Goal: Information Seeking & Learning: Learn about a topic

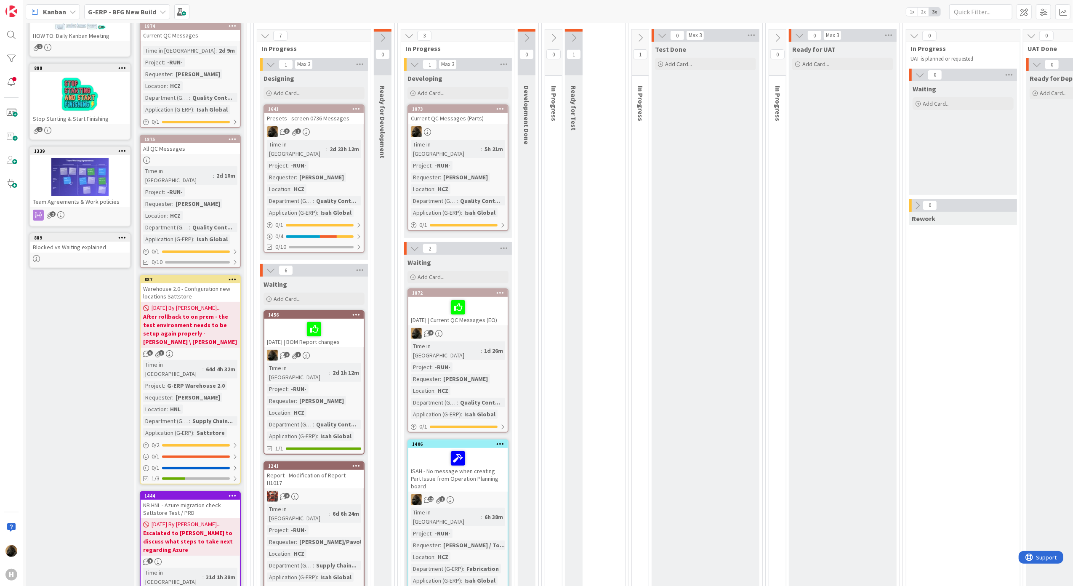
scroll to position [112, 0]
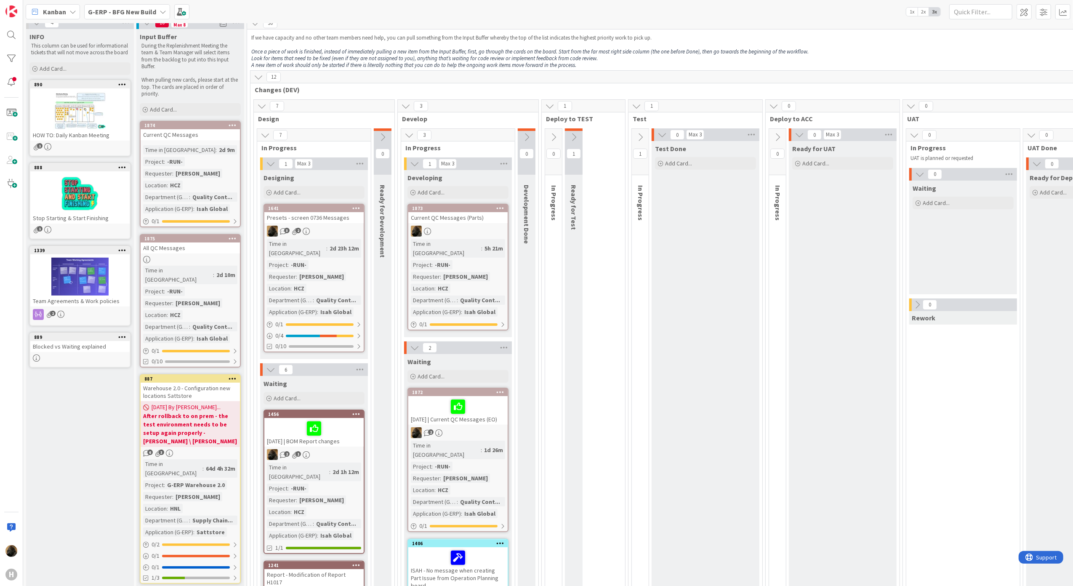
scroll to position [0, 0]
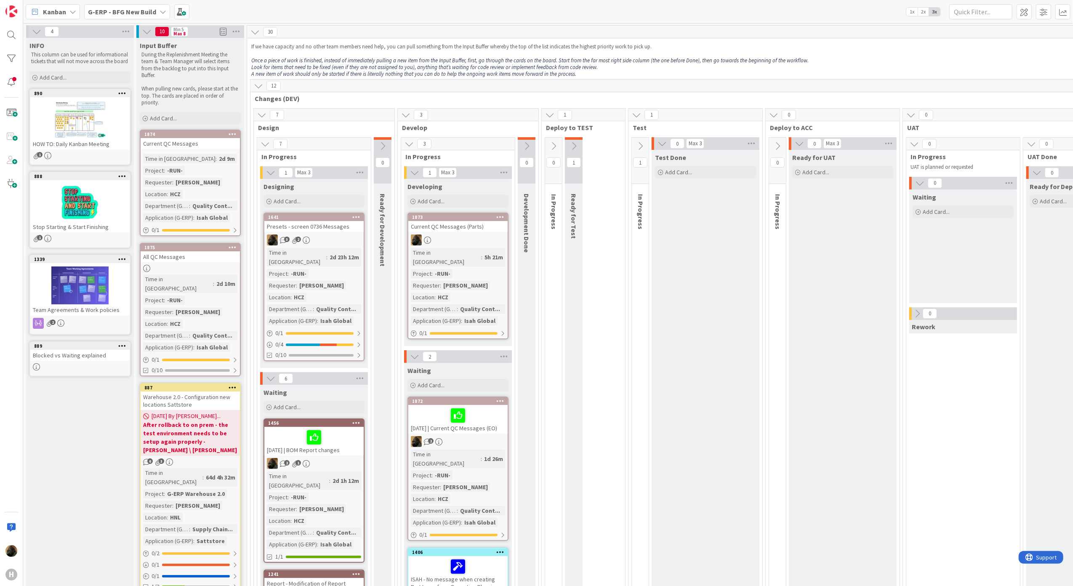
click at [523, 146] on icon at bounding box center [526, 145] width 9 height 9
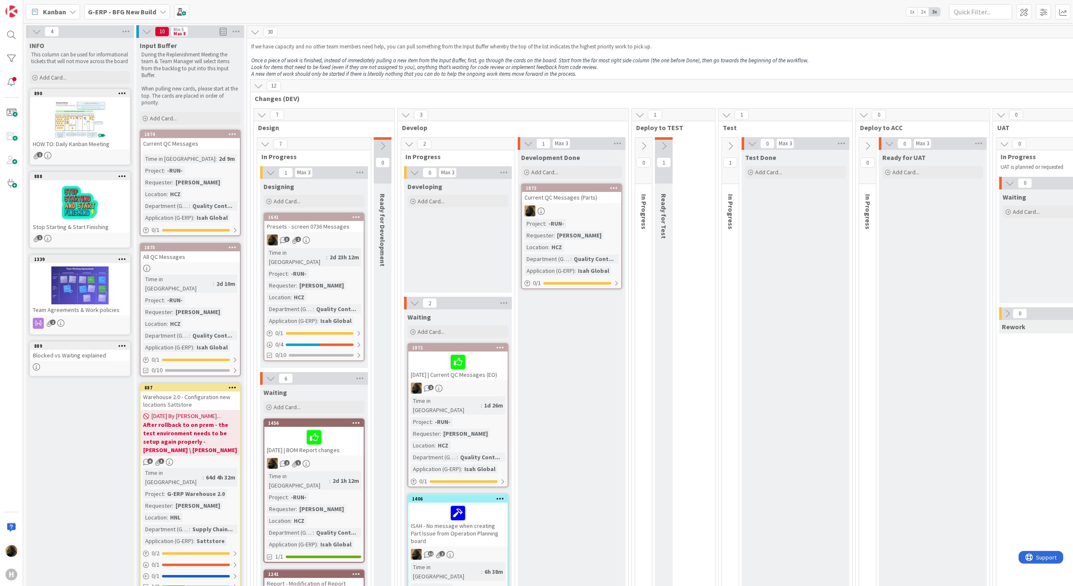
click at [647, 151] on icon at bounding box center [643, 145] width 9 height 9
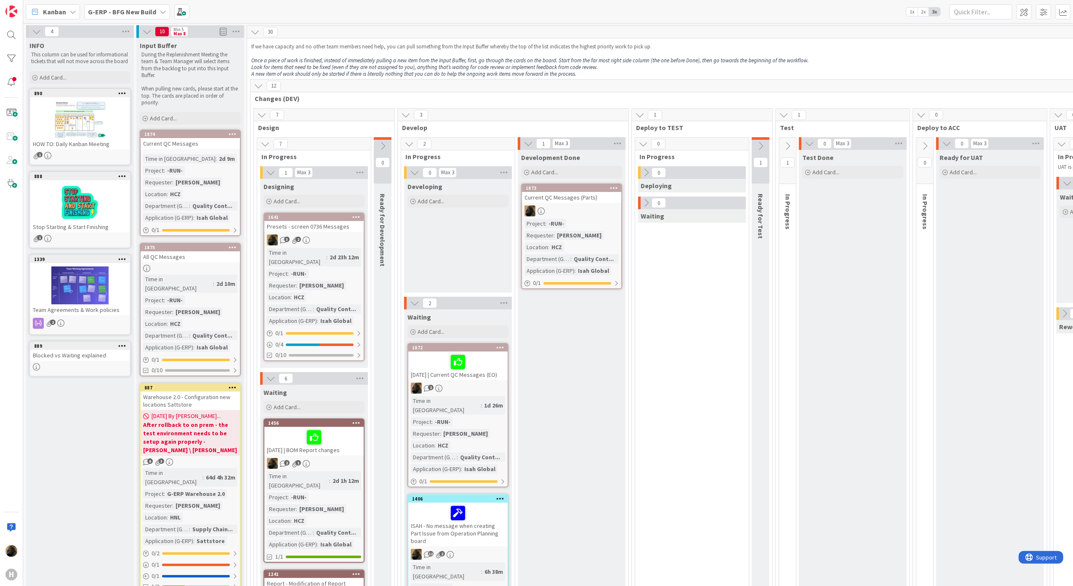
click at [647, 147] on icon at bounding box center [643, 143] width 9 height 9
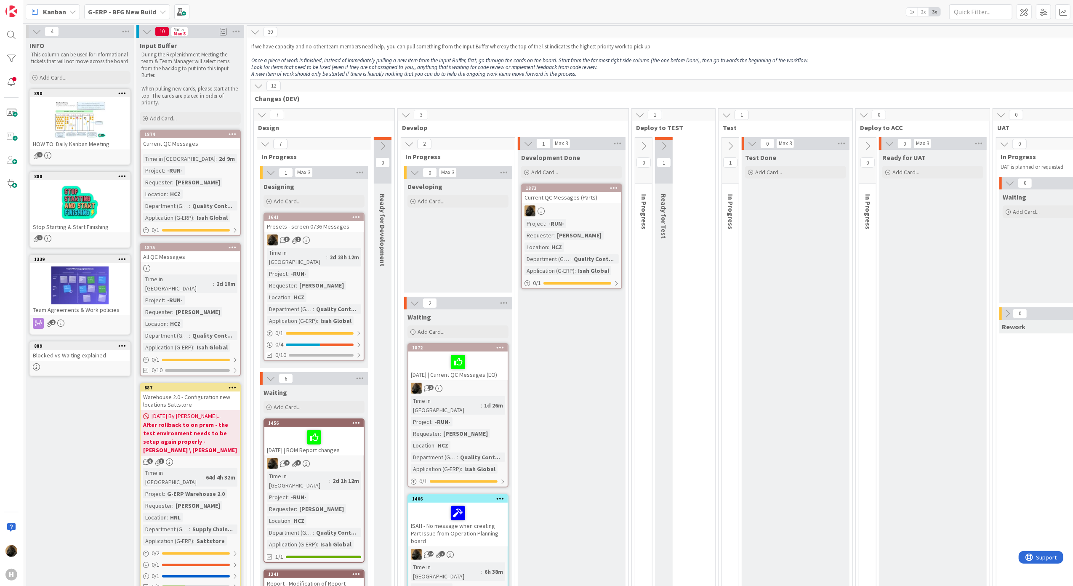
click at [664, 146] on icon at bounding box center [663, 145] width 9 height 9
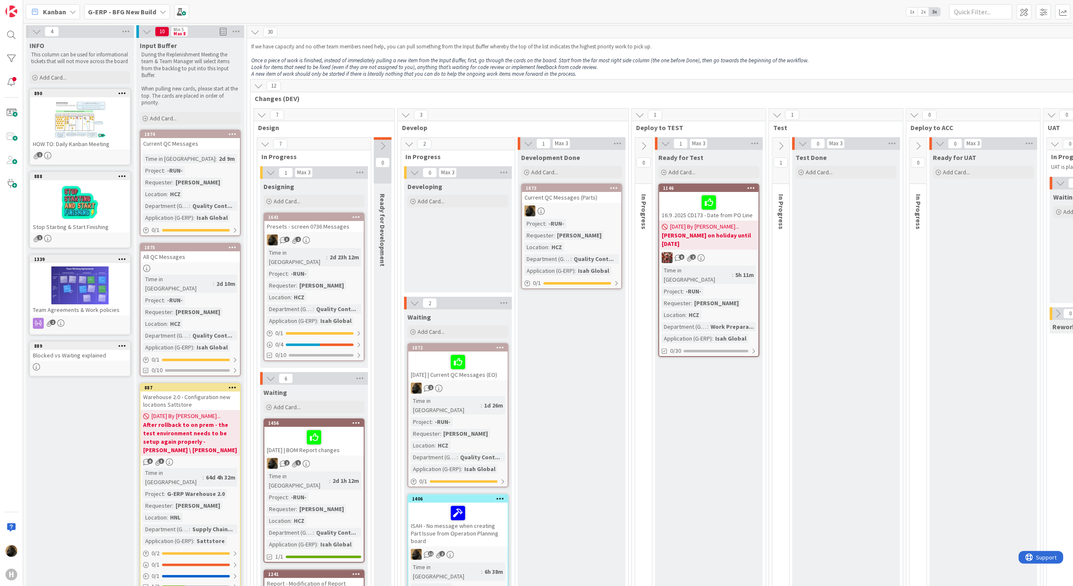
click at [669, 205] on div at bounding box center [709, 203] width 94 height 18
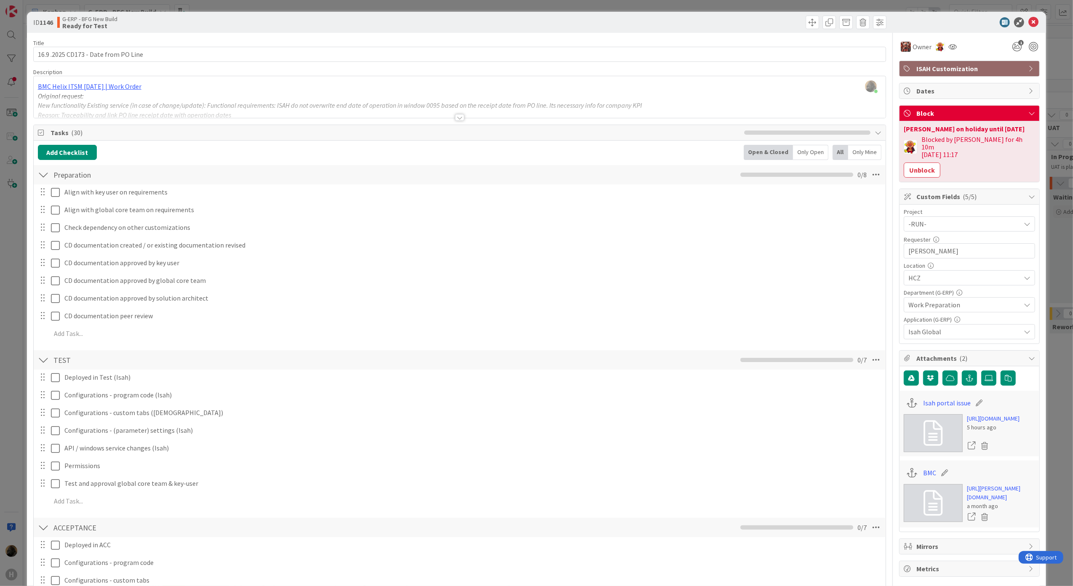
click at [457, 118] on div at bounding box center [459, 117] width 9 height 7
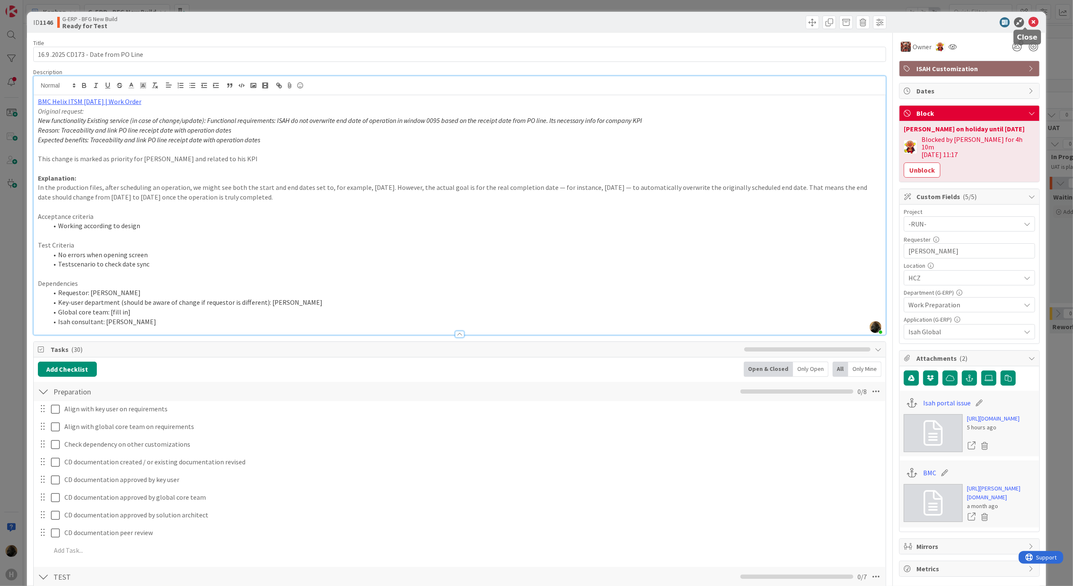
click at [1028, 26] on icon at bounding box center [1033, 22] width 10 height 10
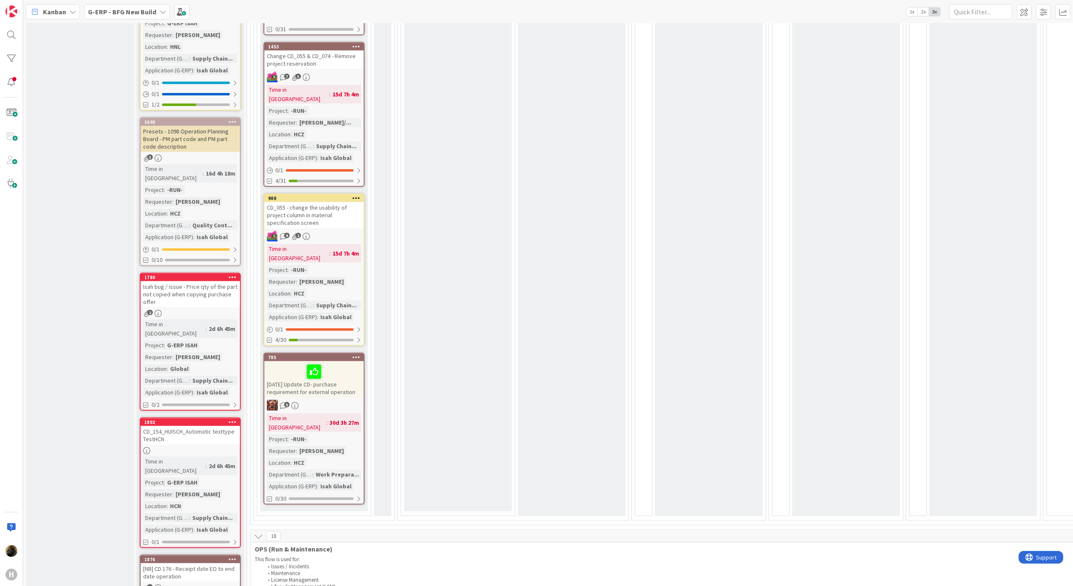
scroll to position [1010, 0]
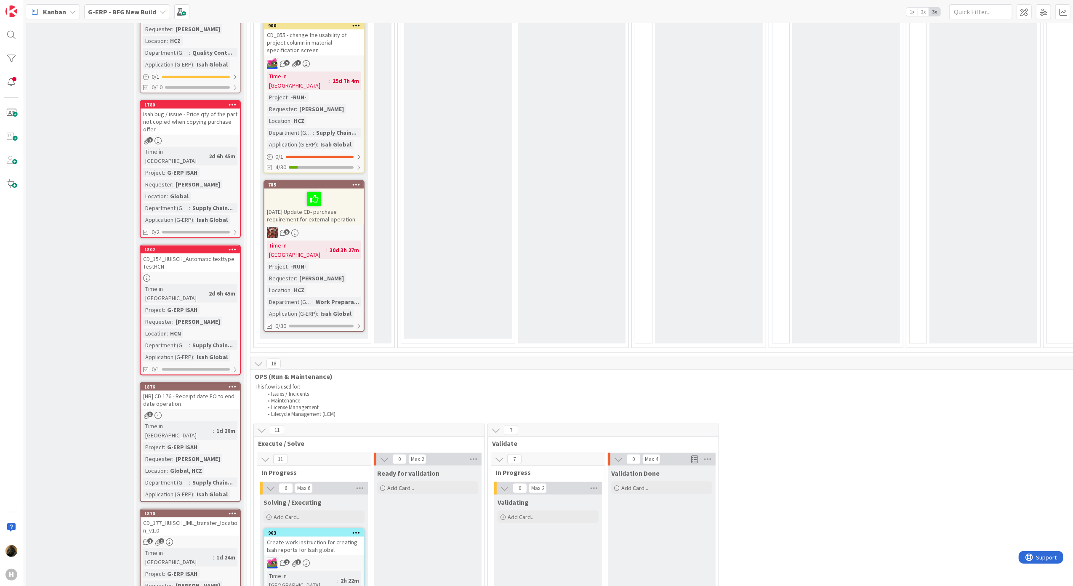
click at [191, 253] on div "CD_154_HUISCH_Automatic texttype TestHCN" at bounding box center [190, 262] width 99 height 19
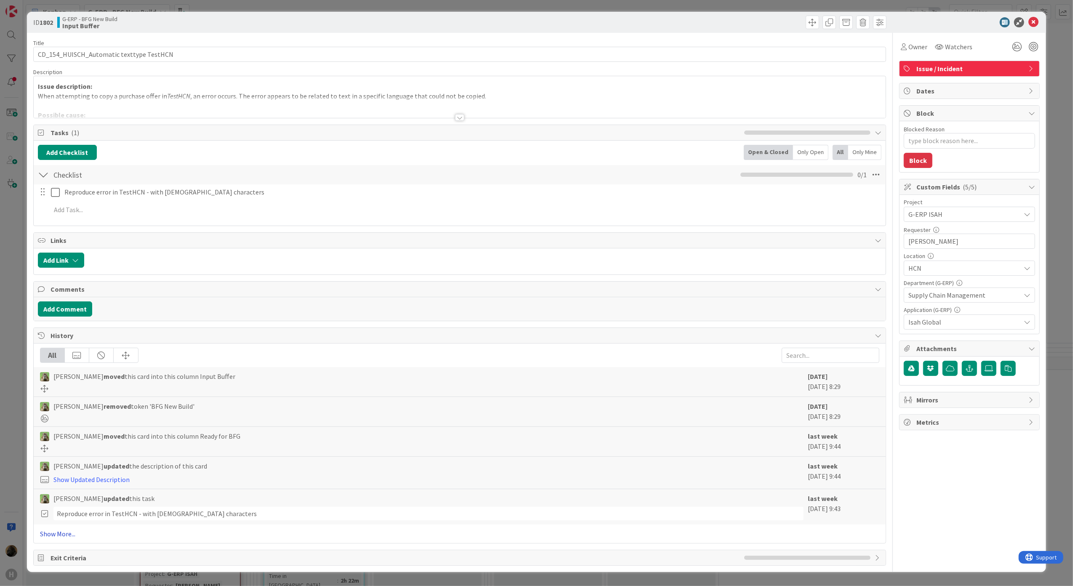
click at [67, 539] on link "Show More..." at bounding box center [460, 534] width 840 height 10
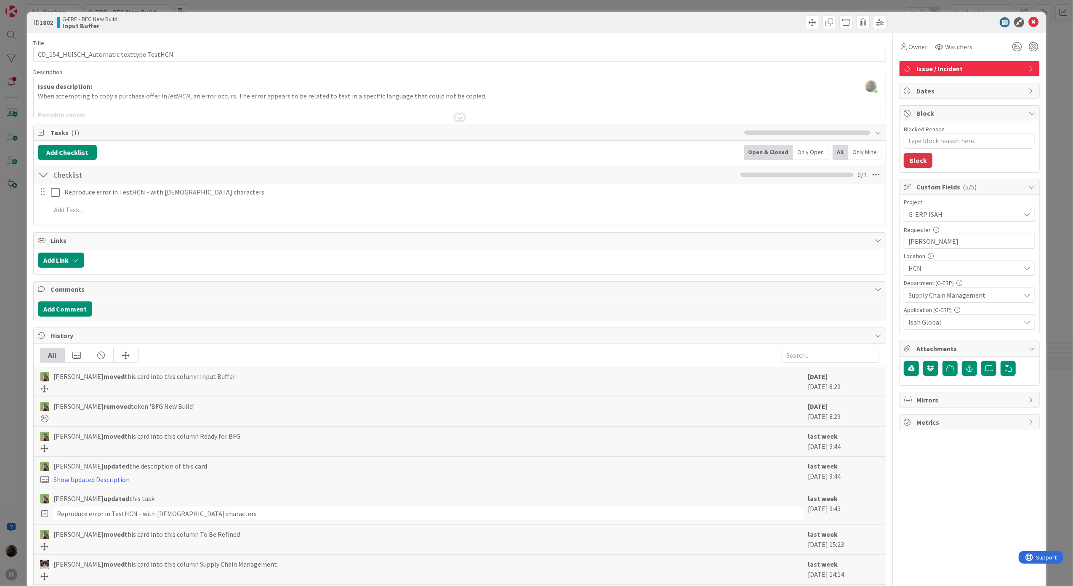
click at [457, 118] on div at bounding box center [459, 117] width 9 height 7
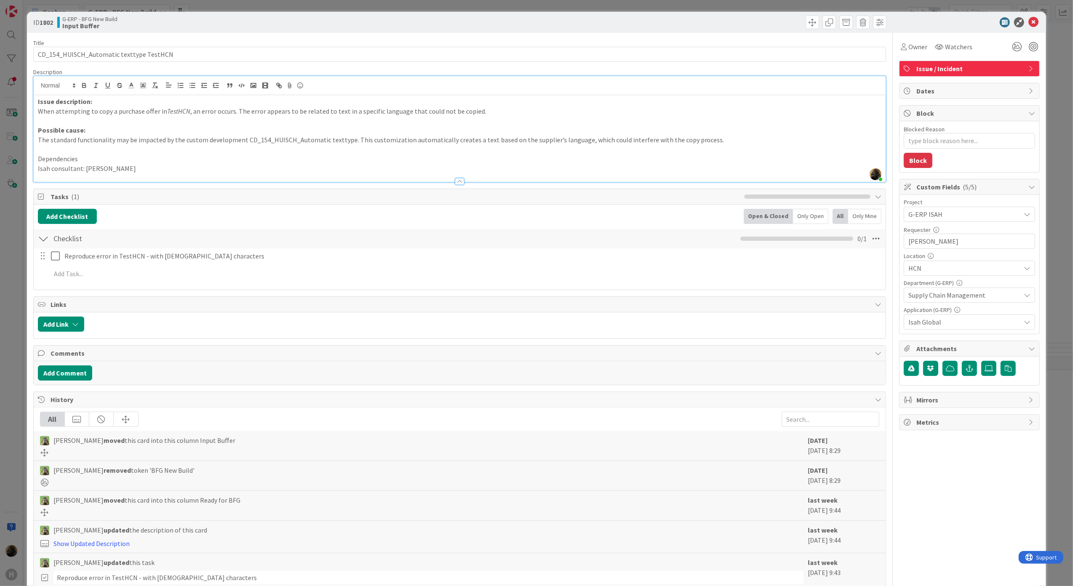
drag, startPoint x: 134, startPoint y: 172, endPoint x: -3, endPoint y: 172, distance: 136.4
click at [0, 172] on html "H Kanban G-ERP - BFG New Build 1x 2x 3x 4 INFO This column can be used for info…" at bounding box center [536, 293] width 1073 height 586
drag, startPoint x: 39, startPoint y: 143, endPoint x: 346, endPoint y: 142, distance: 307.3
click at [346, 142] on p "The standard functionality may be impacted by the custom development CD_154_HUI…" at bounding box center [460, 140] width 844 height 10
click at [254, 142] on p "The standard functionality may be impacted by the custom development CD_154_HUI…" at bounding box center [460, 140] width 844 height 10
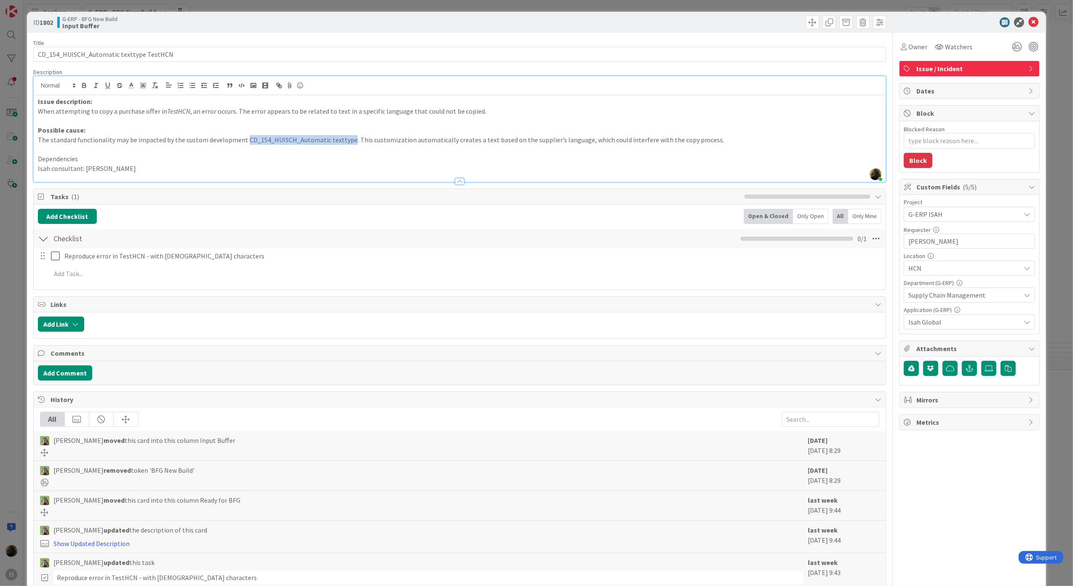
drag, startPoint x: 243, startPoint y: 138, endPoint x: 347, endPoint y: 142, distance: 104.5
click at [347, 142] on p "The standard functionality may be impacted by the custom development CD_154_HUI…" at bounding box center [460, 140] width 844 height 10
click at [935, 497] on div "Owner Watchers Issue / Incident Dates Block Blocked Reason 0 / 256 Block Custom…" at bounding box center [969, 575] width 141 height 1085
click at [114, 107] on p "When attempting to copy a purchase offer in TestHCN , an error occurs. The erro…" at bounding box center [460, 112] width 844 height 10
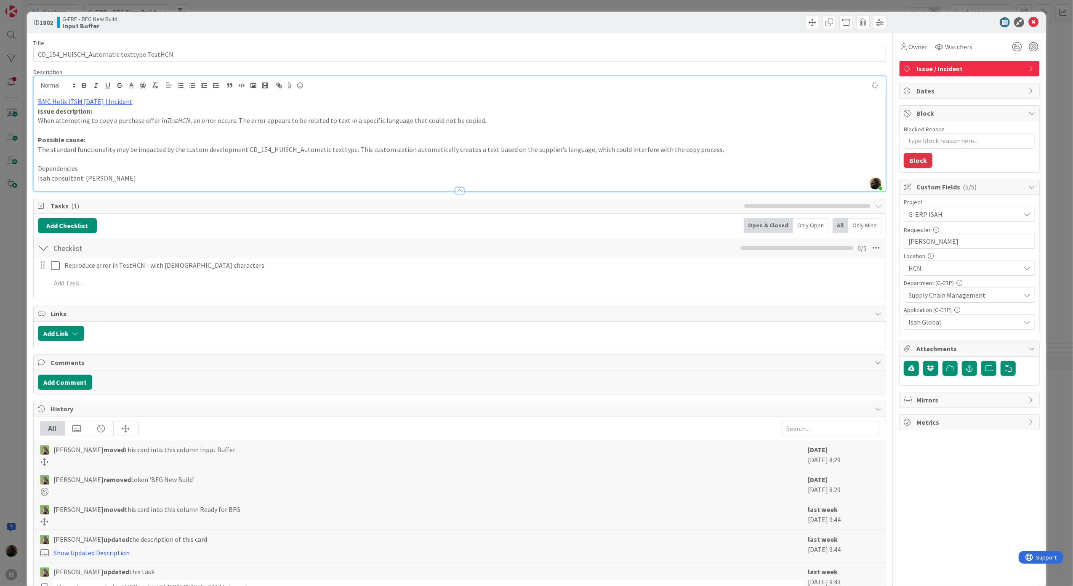
type textarea "x"
click at [204, 304] on div "Title 40 / 128 CD_154_HUISCH_Automatic texttype TestHCN Description [PERSON_NAM…" at bounding box center [459, 580] width 853 height 1095
click at [3, 269] on div "ID 1802 G-ERP - BFG New Build Input Buffer Title 40 / 128 CD_154_HUISCH_Automat…" at bounding box center [536, 293] width 1073 height 586
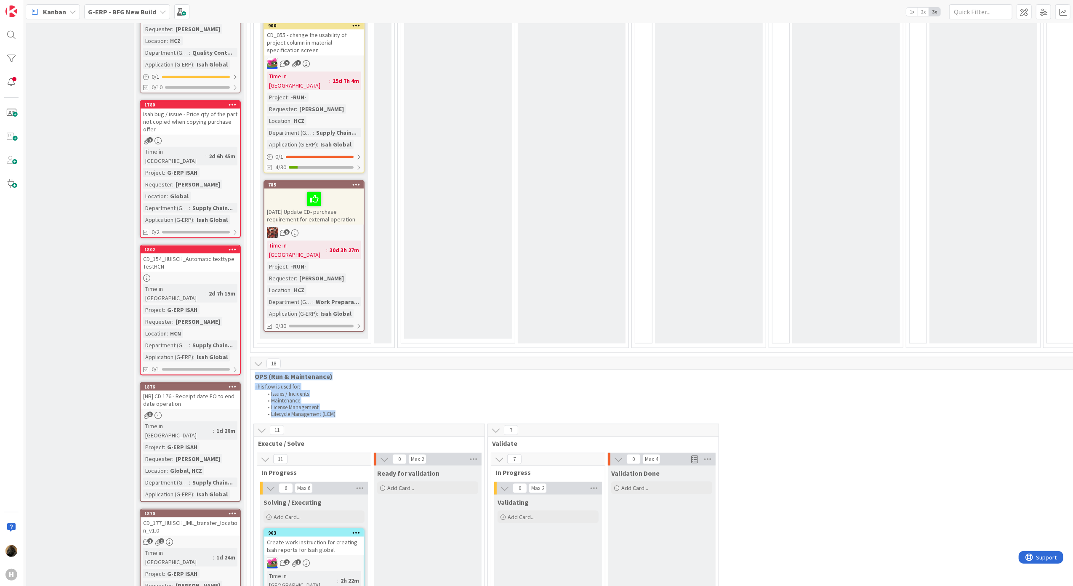
drag, startPoint x: 346, startPoint y: 344, endPoint x: 248, endPoint y: 298, distance: 107.7
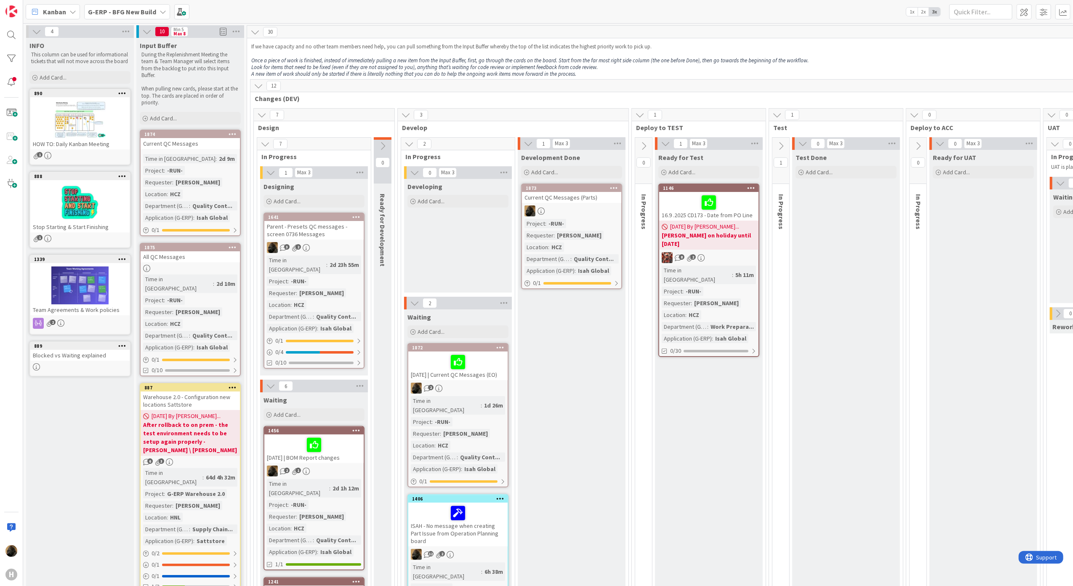
click at [430, 262] on div "Developing Add Card..." at bounding box center [458, 236] width 108 height 114
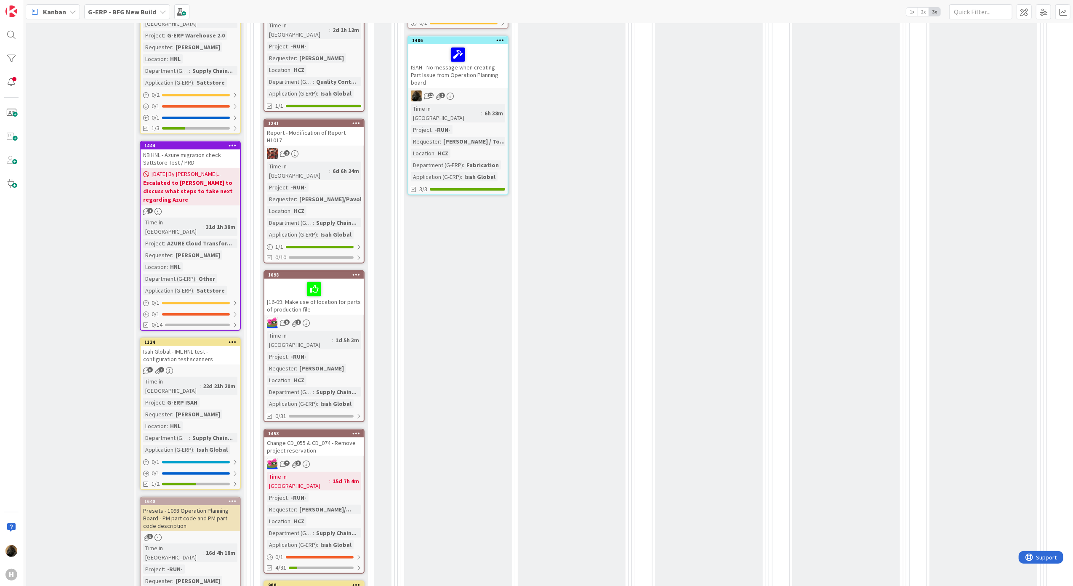
scroll to position [730, 0]
